Goal: Task Accomplishment & Management: Manage account settings

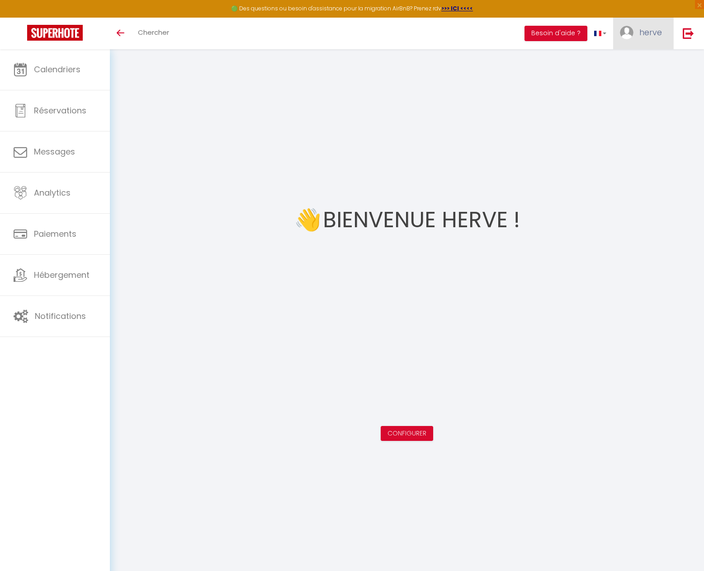
click at [662, 30] on link "herve" at bounding box center [643, 34] width 60 height 32
click at [634, 62] on link "Paramètres" at bounding box center [636, 62] width 67 height 15
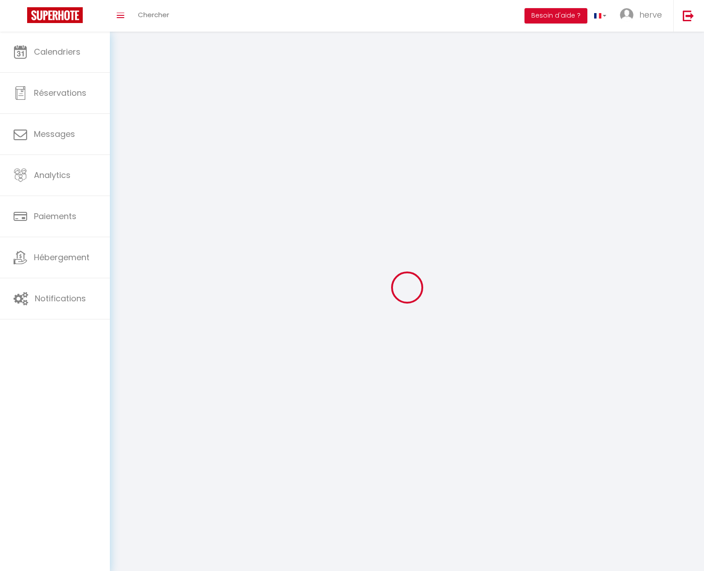
select select "fr"
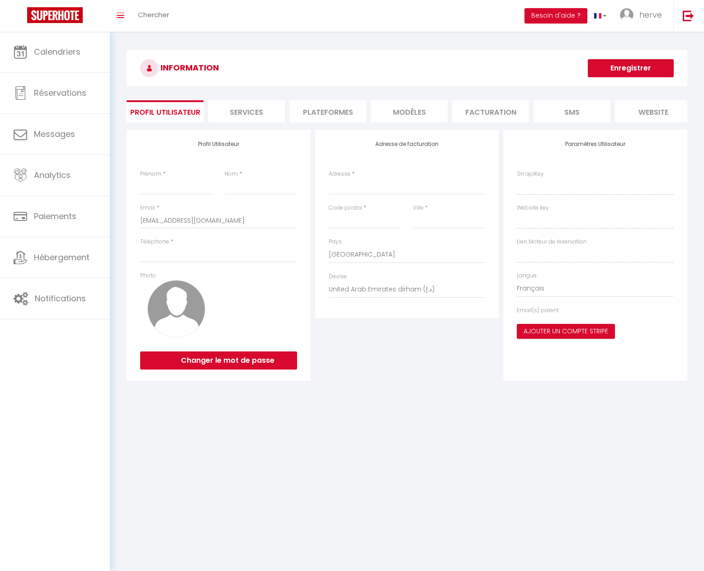
type input "herve"
type input "[PERSON_NAME]"
type input "[PHONE_NUMBER]"
type input "116 Impasse de la Tournette"
type input "74370"
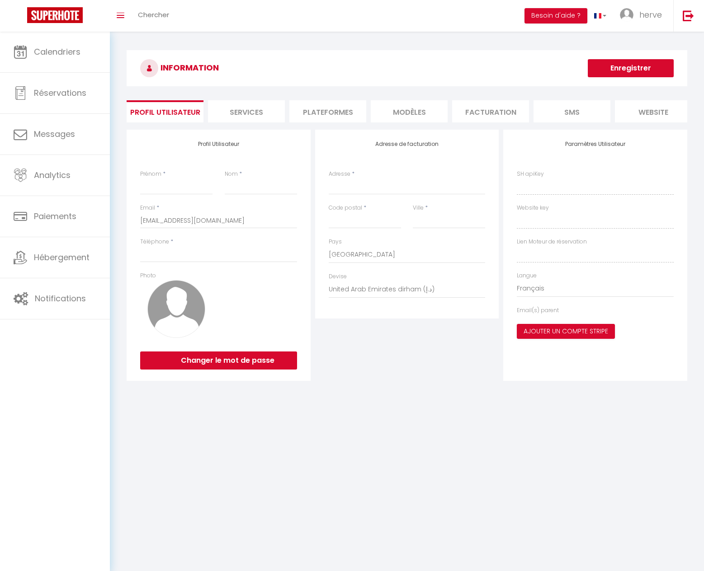
type input "Argonay"
select select "28"
type input "udZmUX7liUi0e5svrNlDzL1fY"
type input "vg3SM3UW1VZZiIKpjLkAUWKVQ"
type input "[URL][DOMAIN_NAME]"
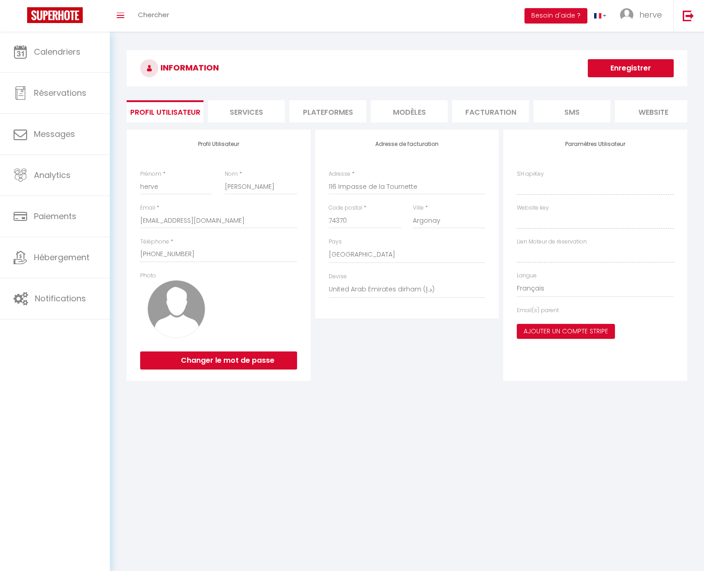
type textarea "#external-booking { background-color: #fff; } #external-booking .select-section…"
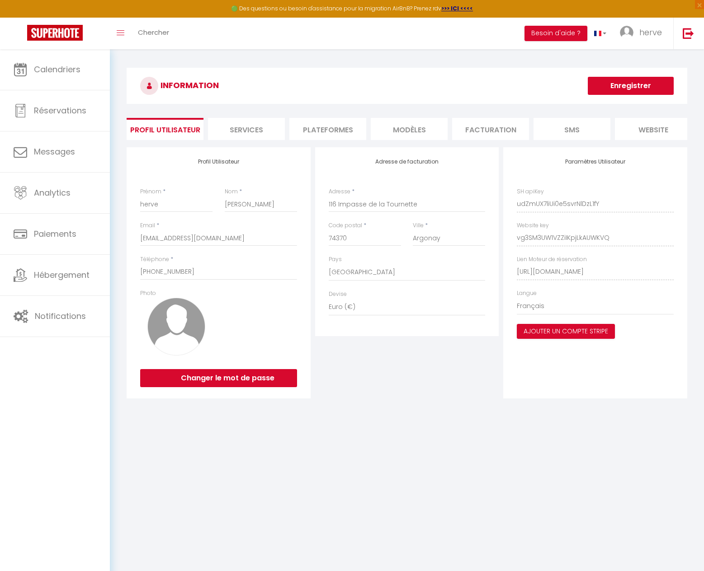
click at [655, 129] on li "website" at bounding box center [653, 129] width 77 height 22
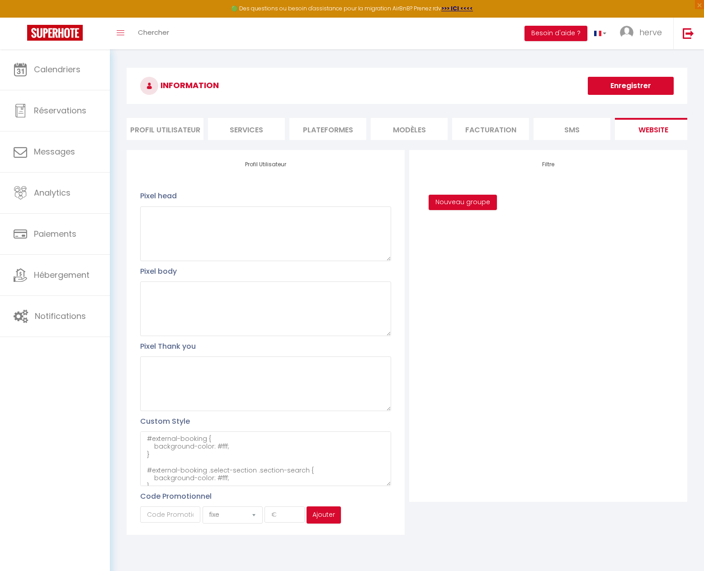
click at [174, 134] on li "Profil Utilisateur" at bounding box center [165, 129] width 77 height 22
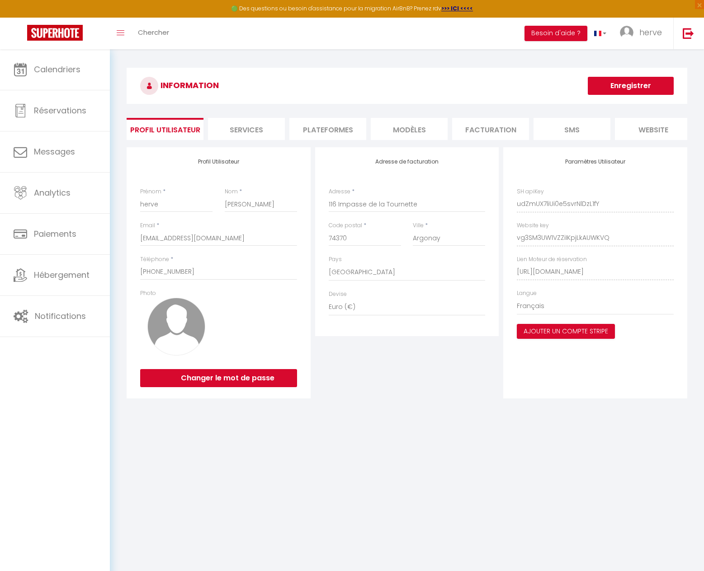
click at [248, 128] on li "Services" at bounding box center [246, 129] width 77 height 22
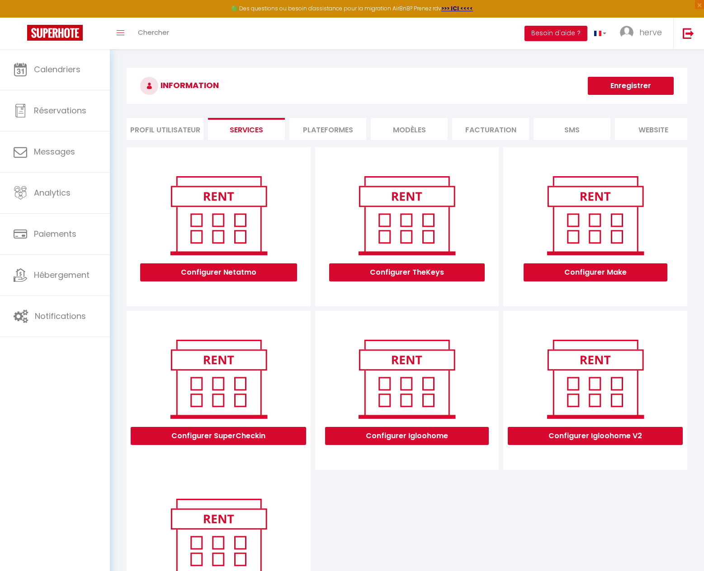
click at [320, 128] on li "Plateformes" at bounding box center [327, 129] width 77 height 22
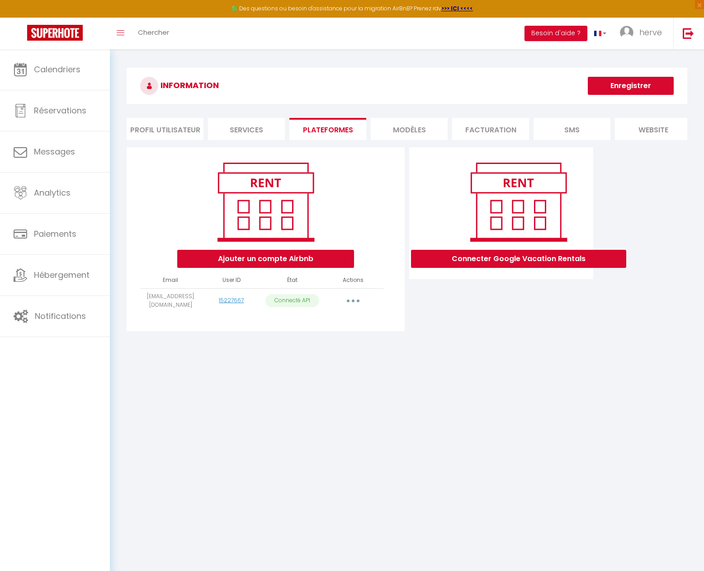
click at [404, 127] on li "MODÈLES" at bounding box center [409, 129] width 77 height 22
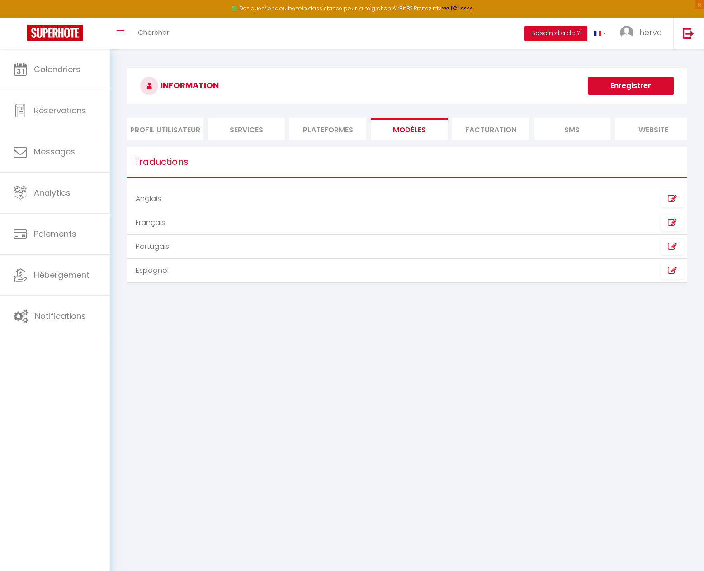
click at [532, 127] on ul "Profil Utilisateur Services Plateformes MODÈLES Facturation SMS website Journal" at bounding box center [407, 129] width 560 height 22
click at [462, 131] on li "Facturation" at bounding box center [490, 129] width 77 height 22
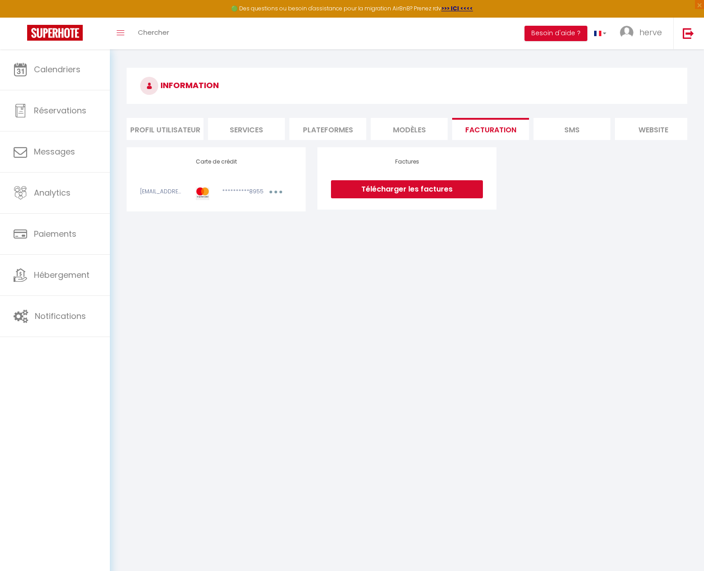
click at [583, 130] on li "SMS" at bounding box center [571, 129] width 77 height 22
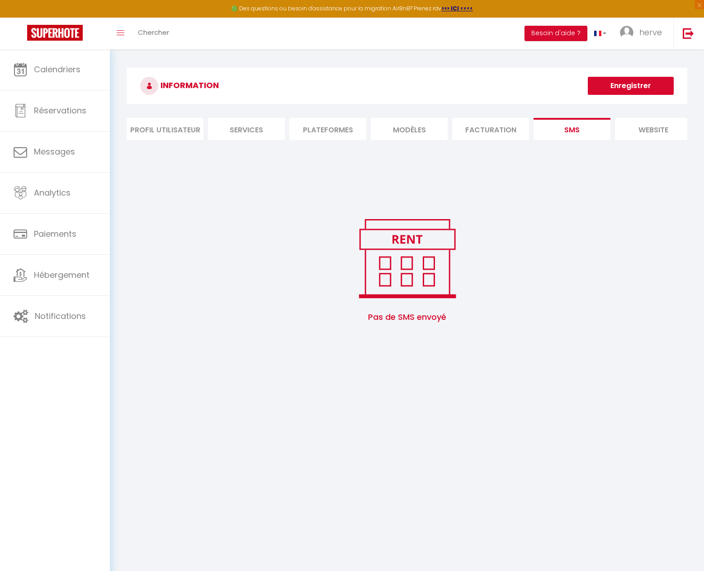
click at [656, 131] on li "website" at bounding box center [653, 129] width 77 height 22
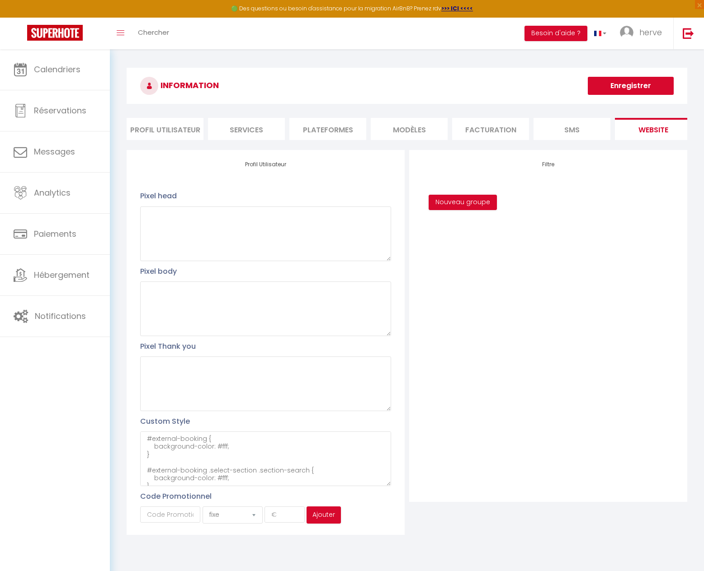
click at [164, 131] on li "Profil Utilisateur" at bounding box center [165, 129] width 77 height 22
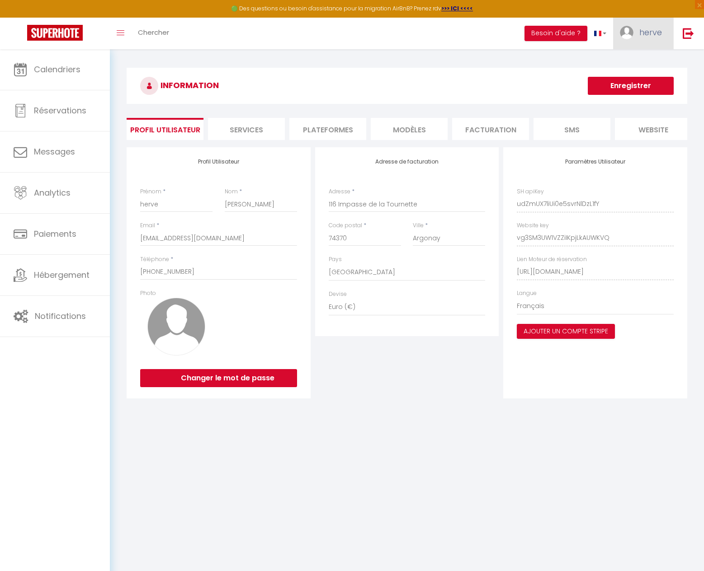
click at [652, 35] on span "herve" at bounding box center [650, 32] width 23 height 11
click at [607, 250] on div "Paramètres Utilisateur SH apiKey udZmUX7liUi0e5svrNlDzL1fY Website key vg3SM3UW…" at bounding box center [595, 272] width 184 height 251
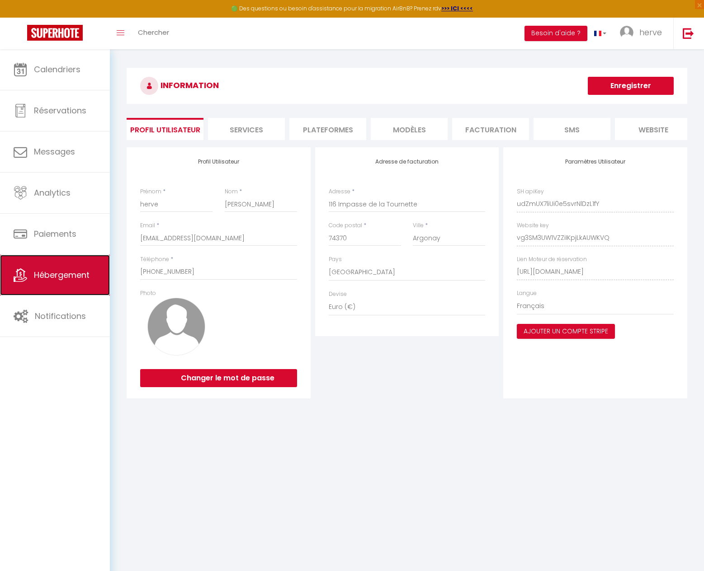
click at [53, 280] on span "Hébergement" at bounding box center [62, 274] width 56 height 11
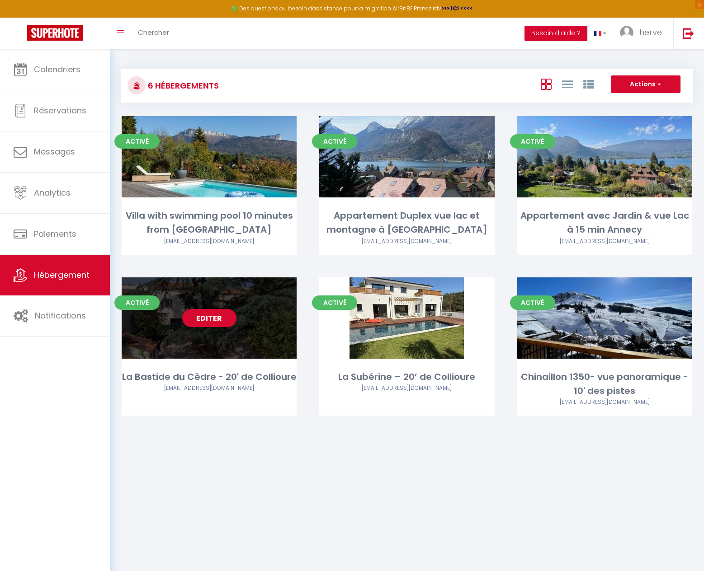
click at [215, 323] on link "Editer" at bounding box center [209, 318] width 54 height 18
select select "3"
select select "2"
select select "1"
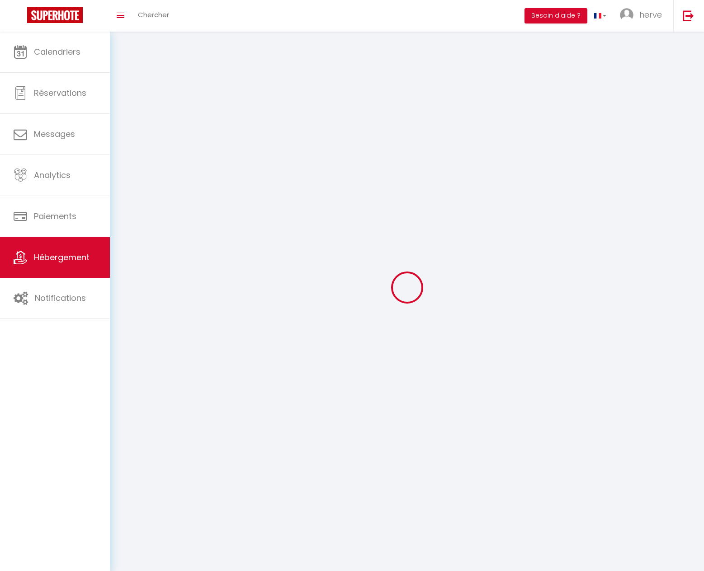
select select
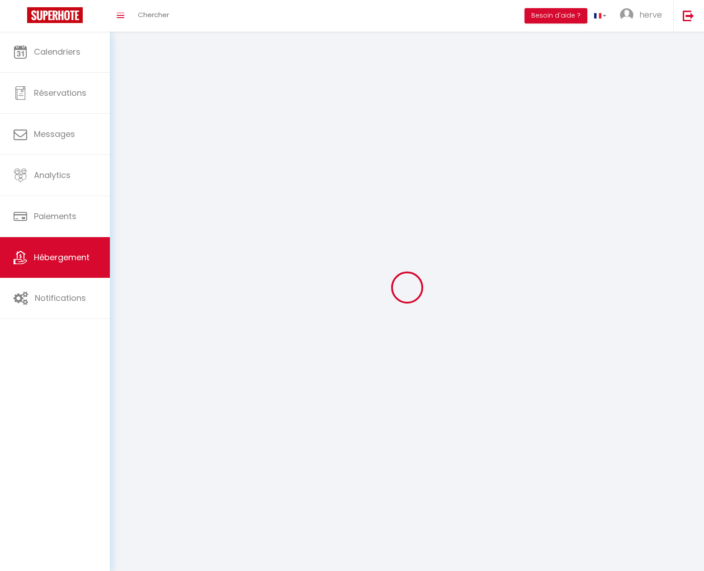
select select
checkbox input "false"
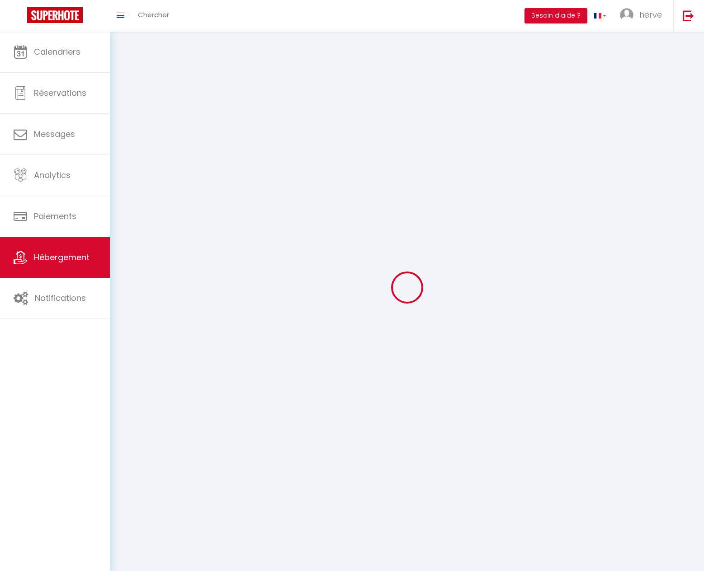
select select
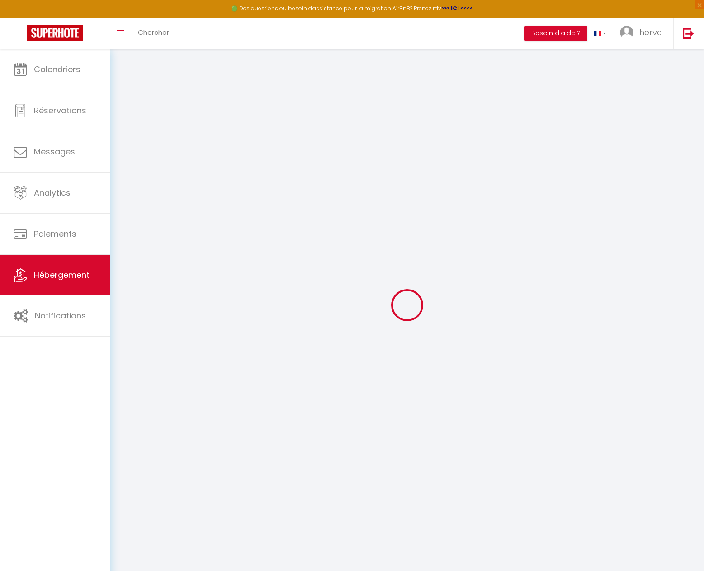
type input "Oups ! Les dates sélectionnées sont indisponibles."
type textarea "Malheureusement les dates sélectionnées sont indisponibles. Nous vous invitons …"
type input "42.5631687"
type input "2.8302912"
checkbox input "true"
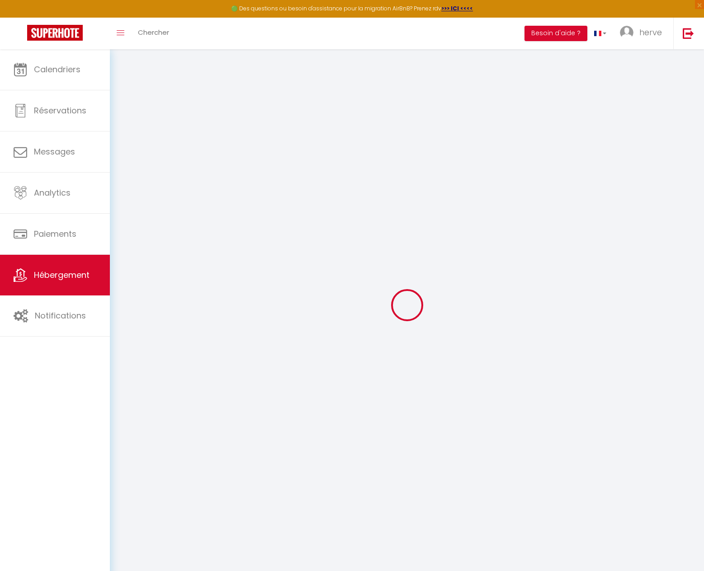
checkbox input "true"
checkbox input "false"
select select
checkbox input "false"
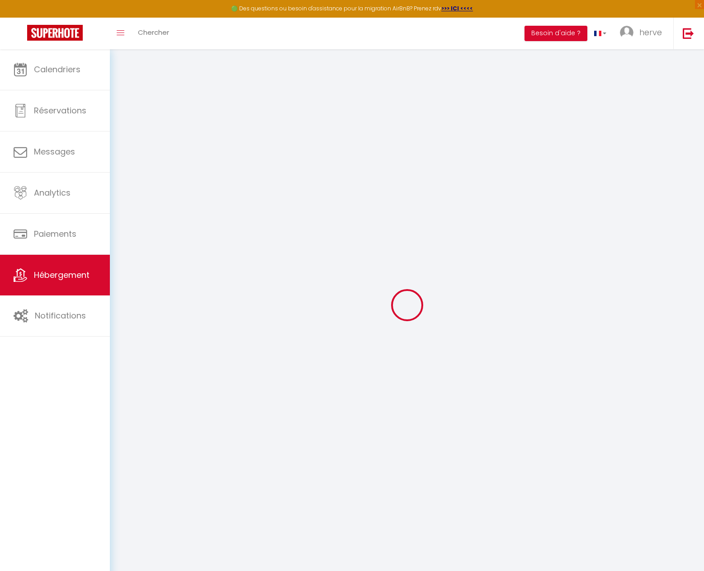
checkbox input "false"
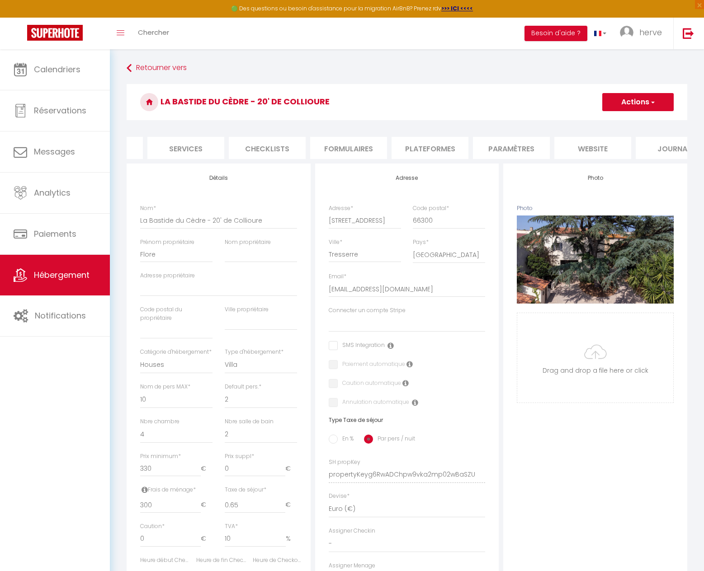
scroll to position [0, 253]
click at [555, 145] on li "website" at bounding box center [562, 148] width 77 height 22
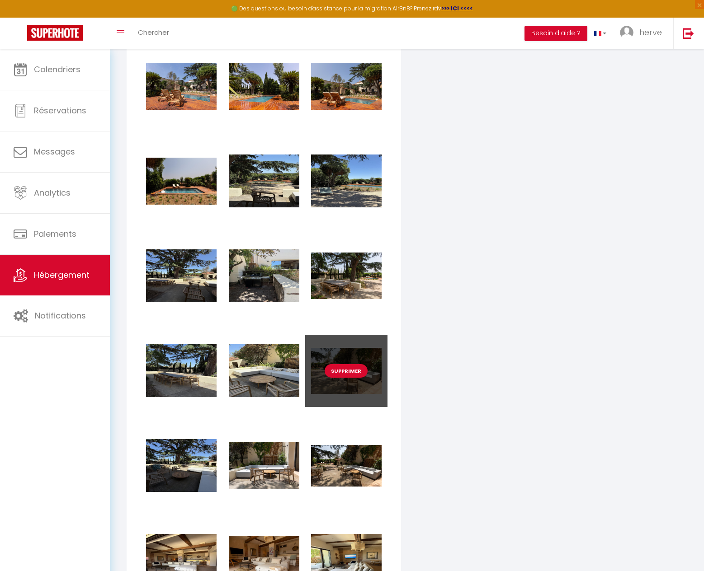
scroll to position [1582, 0]
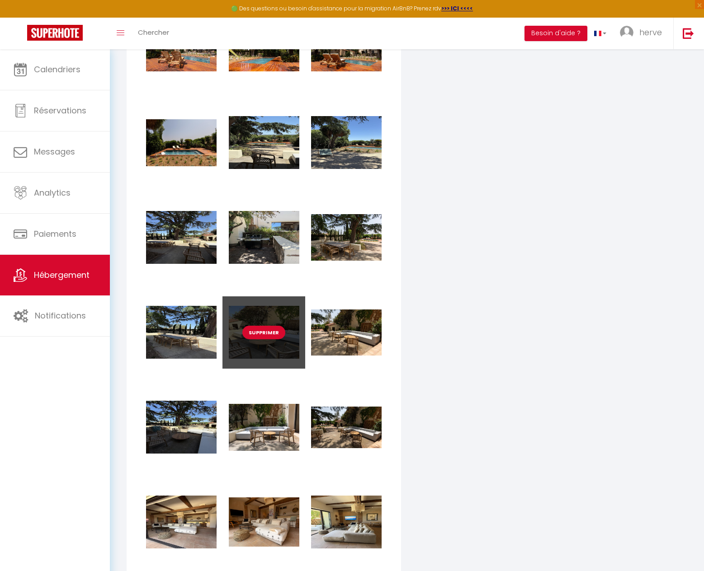
click at [265, 336] on button "Supprimer" at bounding box center [263, 333] width 43 height 14
checkbox input "true"
checkbox input "false"
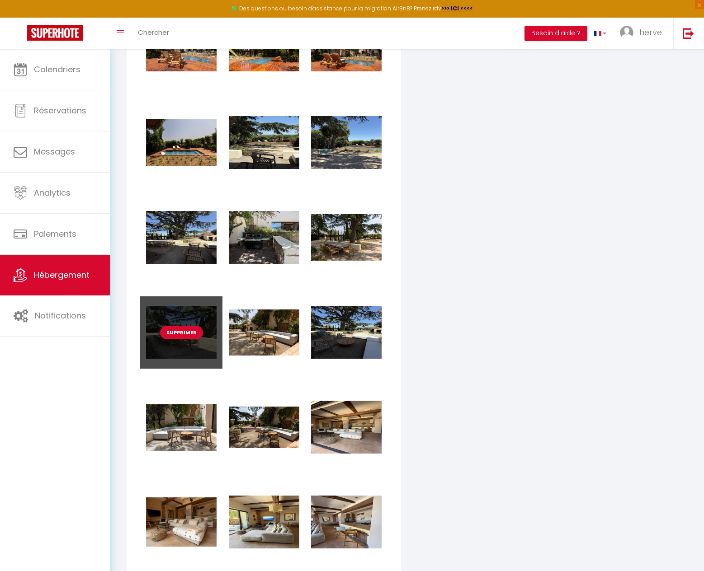
click at [192, 338] on button "Supprimer" at bounding box center [181, 333] width 43 height 14
checkbox input "true"
checkbox input "false"
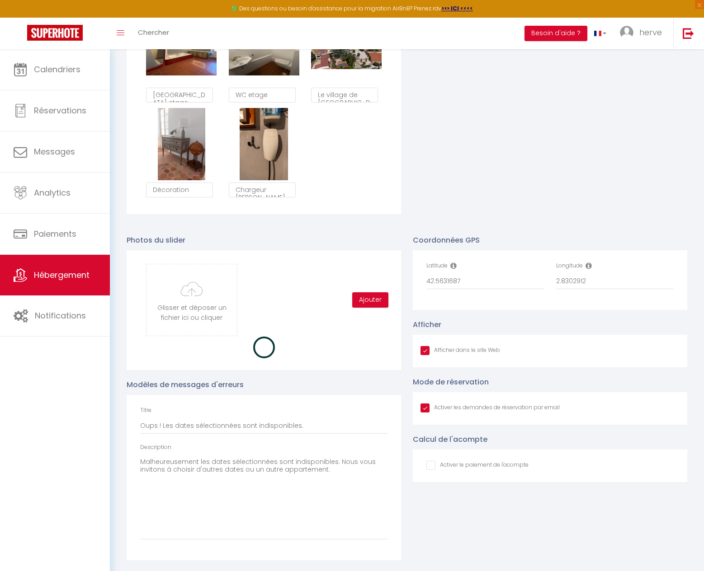
checkbox input "true"
checkbox input "false"
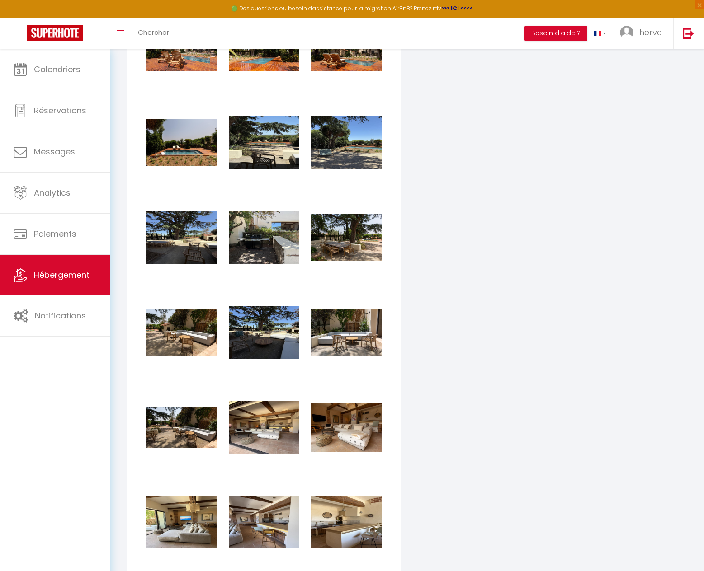
click at [180, 434] on button "Supprimer" at bounding box center [181, 428] width 43 height 14
checkbox input "true"
checkbox input "false"
checkbox input "true"
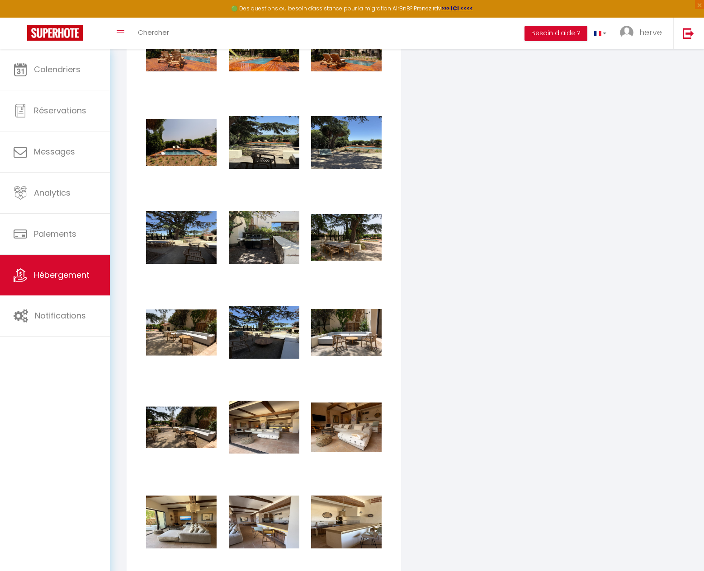
checkbox input "true"
checkbox input "false"
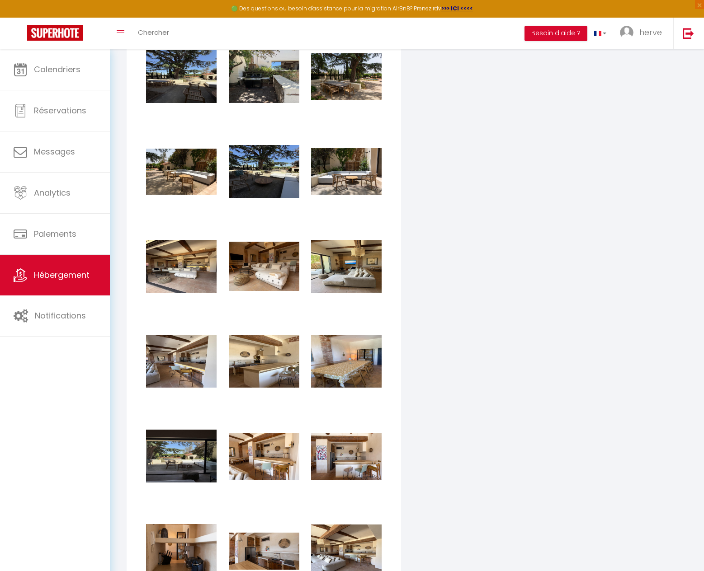
scroll to position [1762, 0]
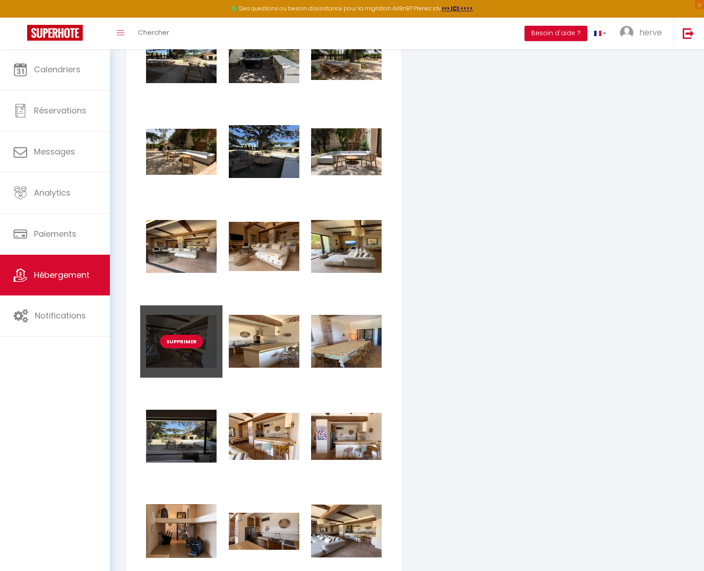
click at [183, 348] on button "Supprimer" at bounding box center [181, 342] width 43 height 14
checkbox input "true"
checkbox input "false"
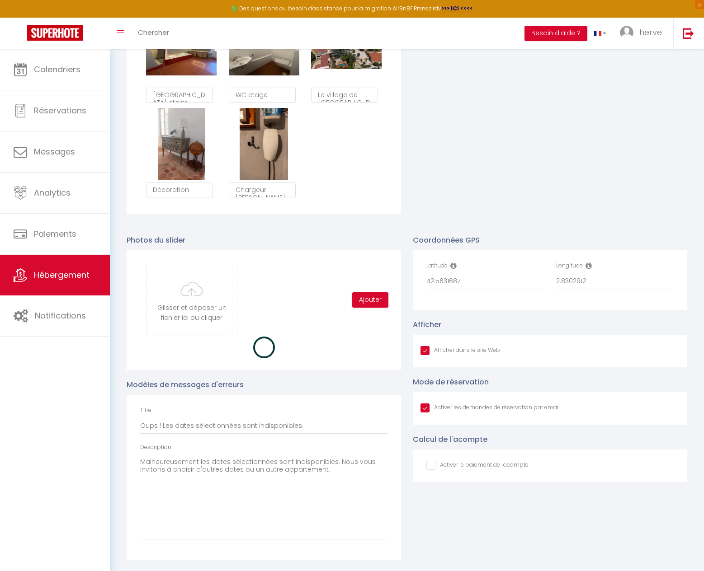
checkbox input "true"
checkbox input "false"
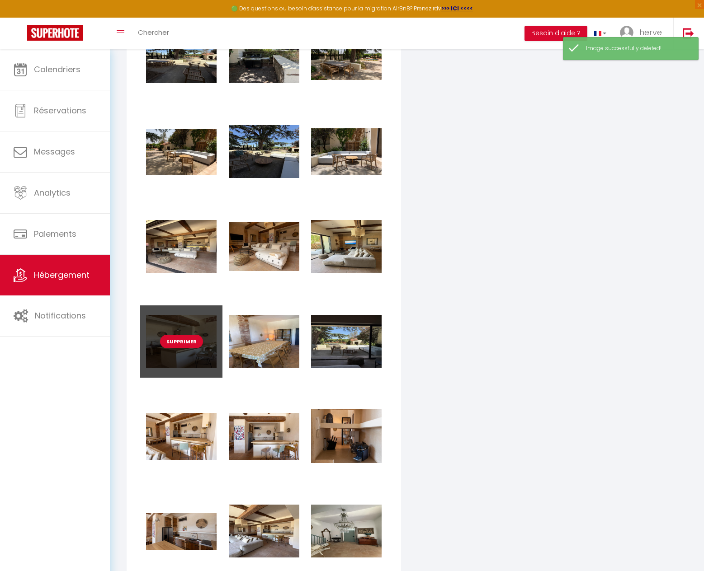
click at [179, 348] on button "Supprimer" at bounding box center [181, 342] width 43 height 14
checkbox input "true"
checkbox input "false"
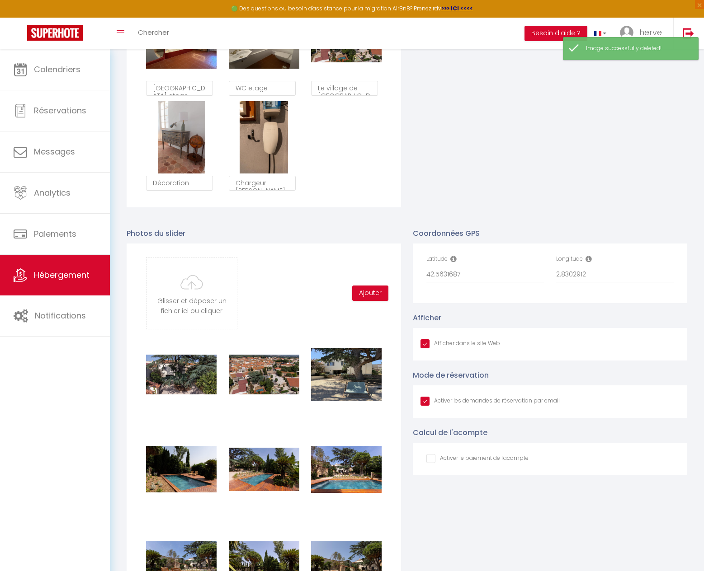
checkbox input "true"
checkbox input "false"
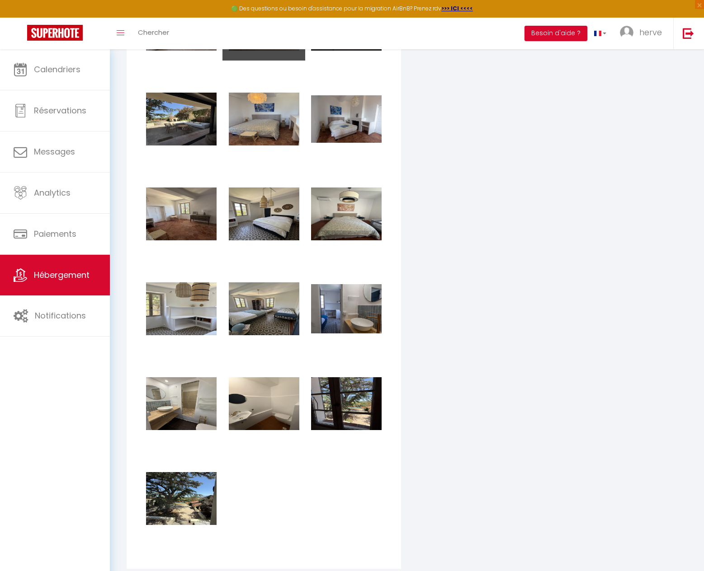
scroll to position [2350, 0]
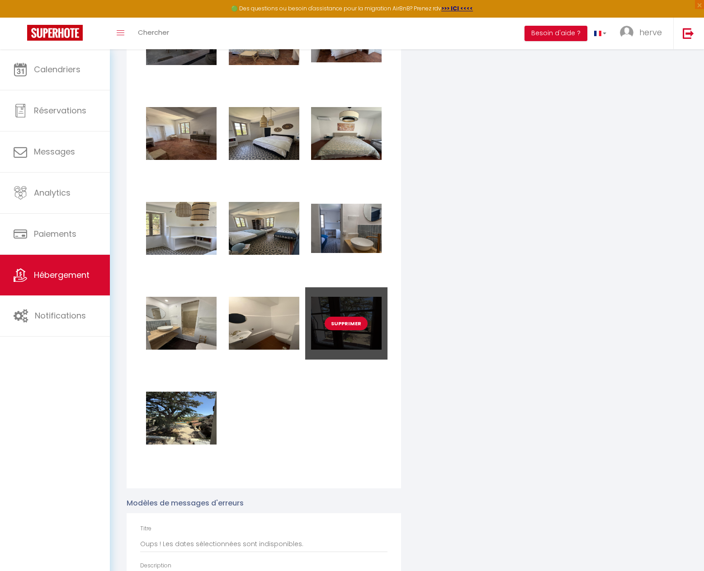
click at [339, 330] on button "Supprimer" at bounding box center [345, 324] width 43 height 14
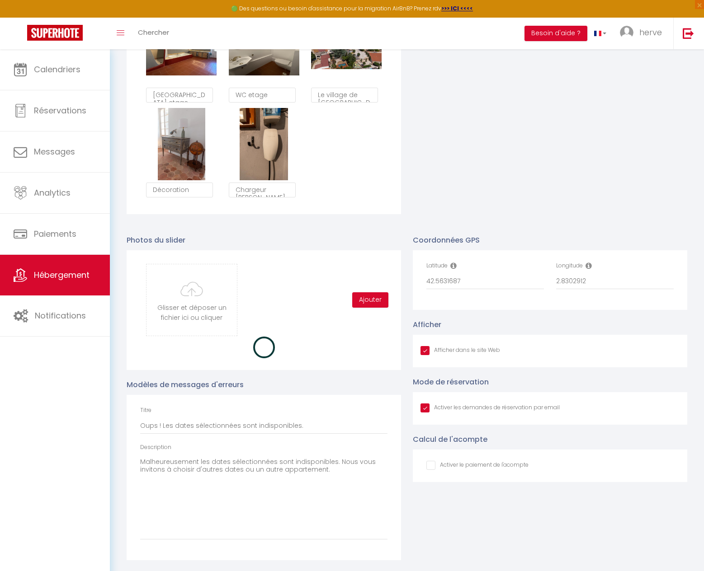
checkbox input "true"
checkbox input "false"
checkbox input "true"
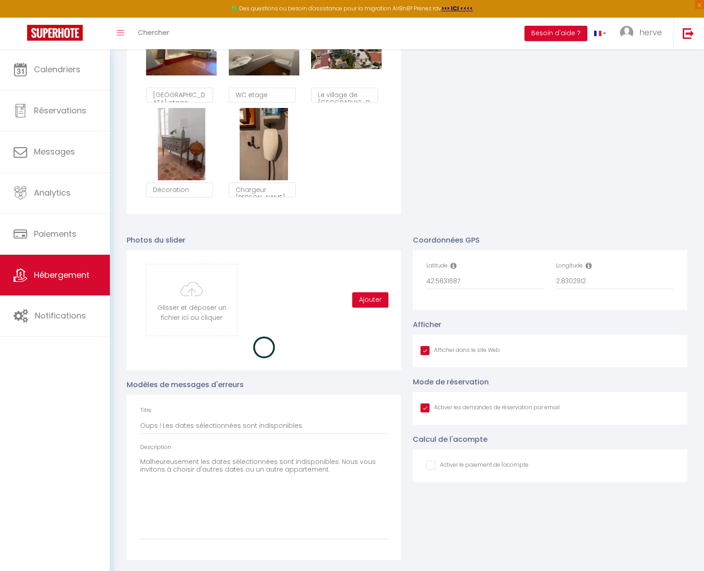
checkbox input "false"
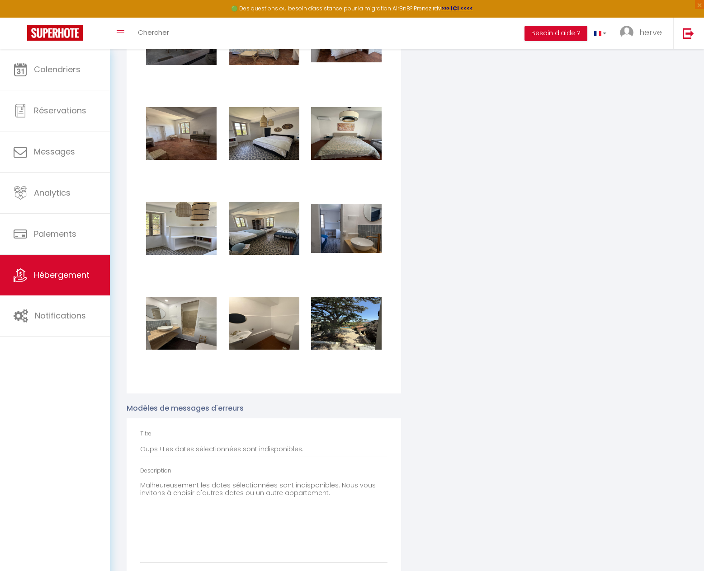
scroll to position [2124, 0]
